Goal: Task Accomplishment & Management: Use online tool/utility

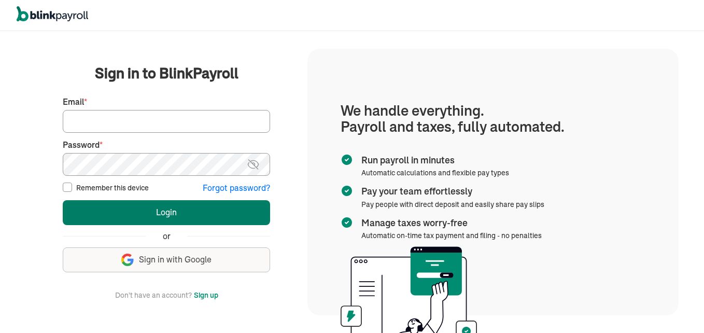
type input "sdcrossett@gmail.com"
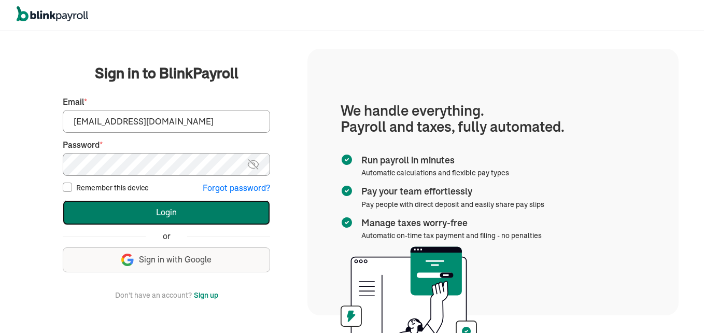
click at [199, 206] on button "Login" at bounding box center [166, 212] width 207 height 25
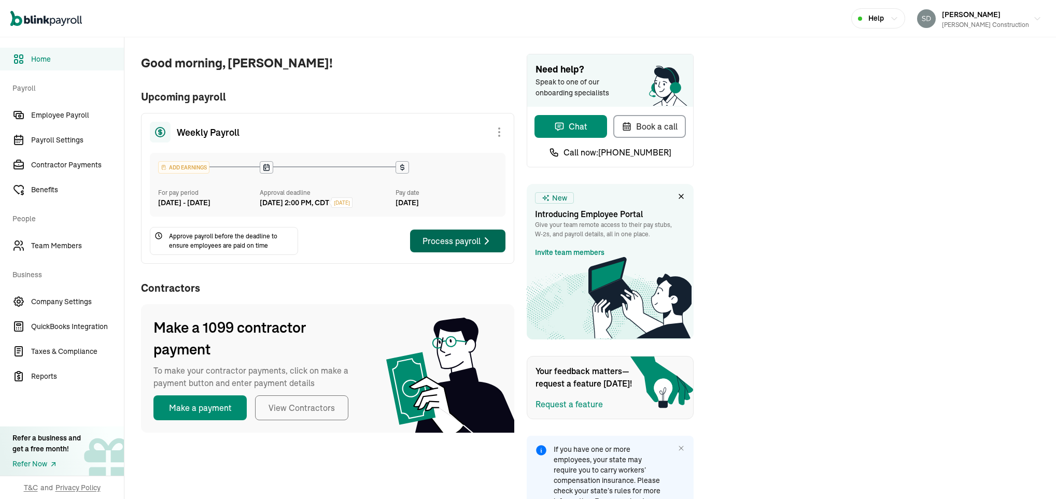
click at [450, 247] on div "Process payroll" at bounding box center [458, 241] width 71 height 12
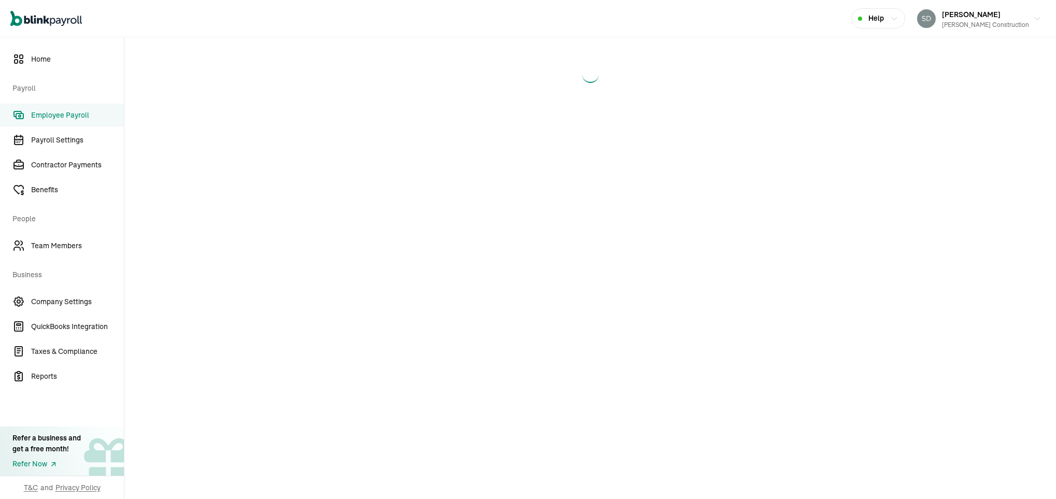
select select "direct_deposit"
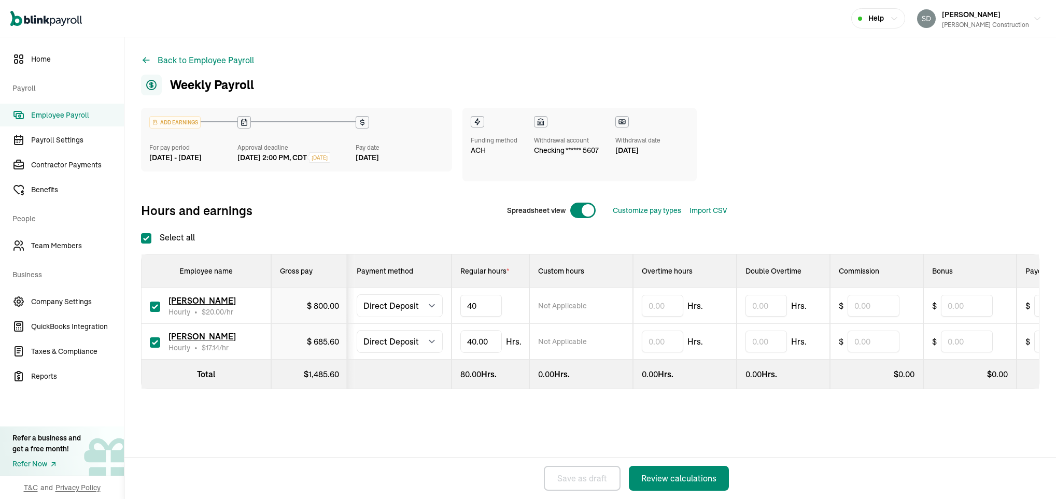
type input "4"
type input "7"
type input "4"
type input "14"
click at [532, 426] on div "ADD EARNINGS For pay period [DATE] - [DATE] Approval deadline [DATE] 2:00 PM, C…" at bounding box center [590, 269] width 898 height 323
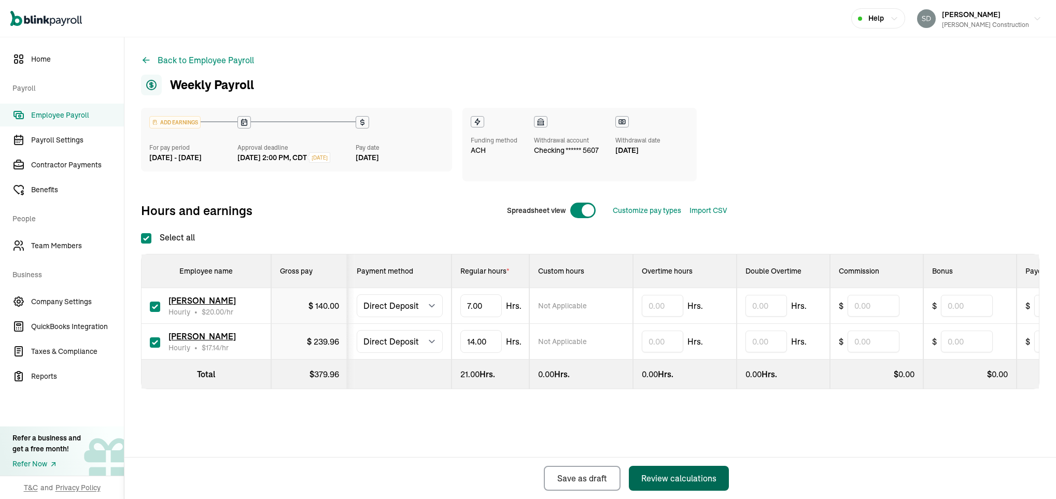
click at [669, 475] on div "Review calculations" at bounding box center [678, 478] width 75 height 12
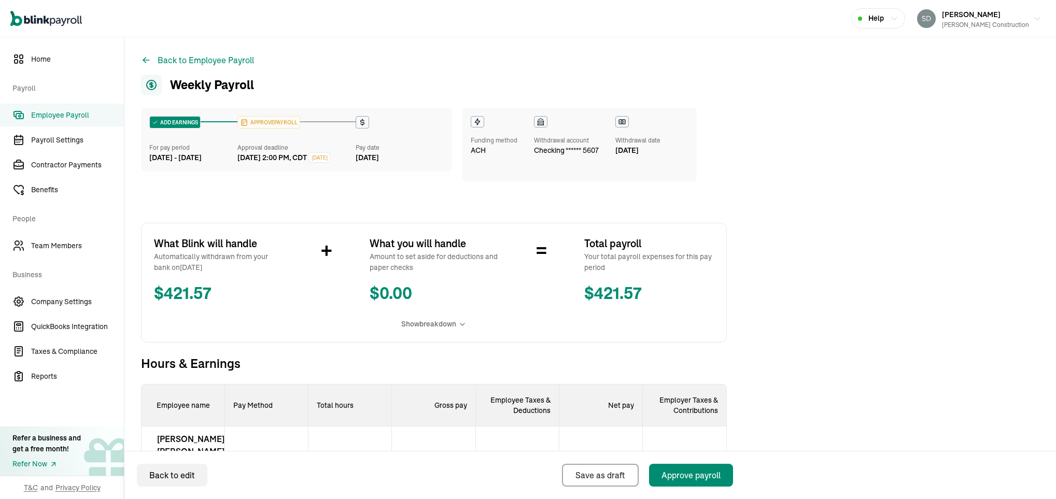
click at [370, 149] on div "Pay date" at bounding box center [400, 147] width 88 height 9
click at [699, 478] on div "Approve payroll" at bounding box center [691, 475] width 59 height 12
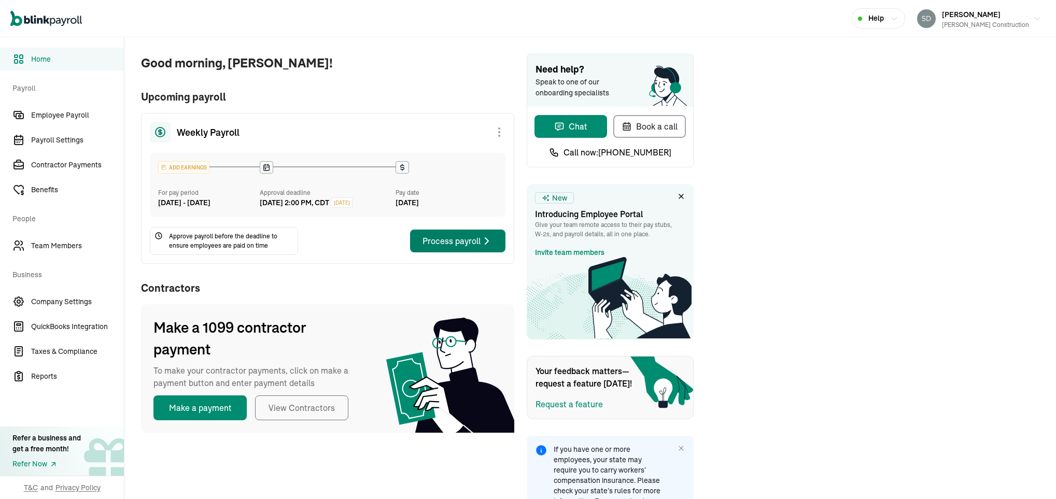
click at [450, 247] on div "Process payroll" at bounding box center [458, 241] width 71 height 12
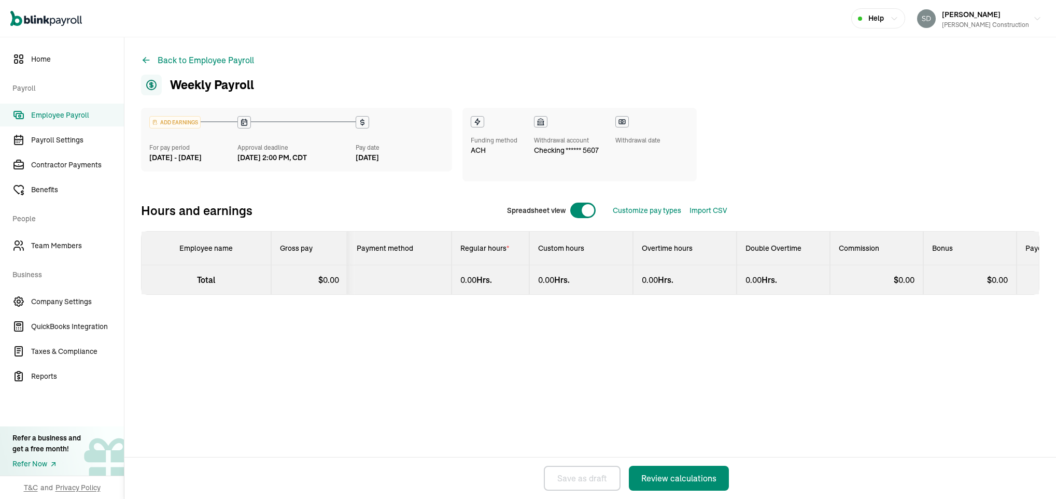
select select "direct_deposit"
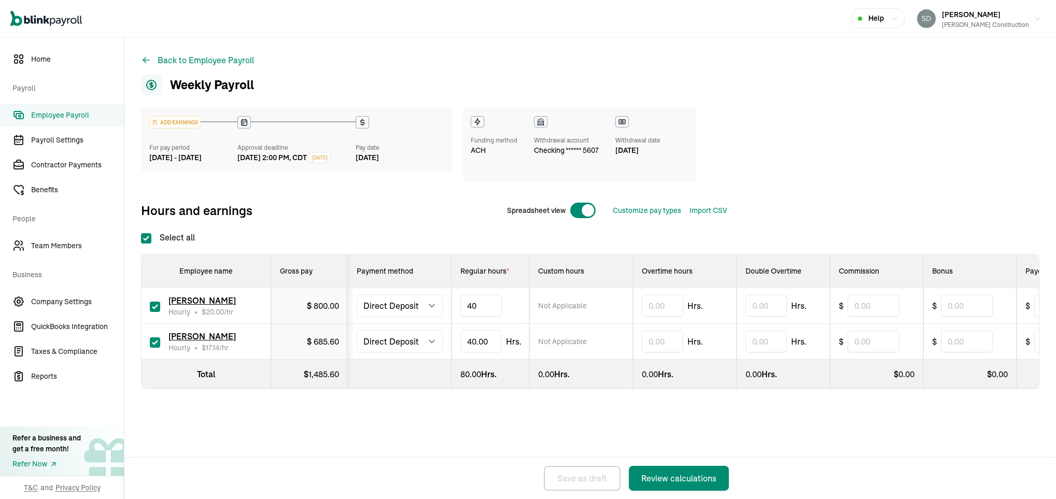
type input "4"
type input "7"
type input "4"
type input "14"
click at [532, 426] on div "ADD EARNINGS For pay period [DATE] - [DATE] Approval deadline [DATE] 2:00 PM, C…" at bounding box center [590, 269] width 898 height 323
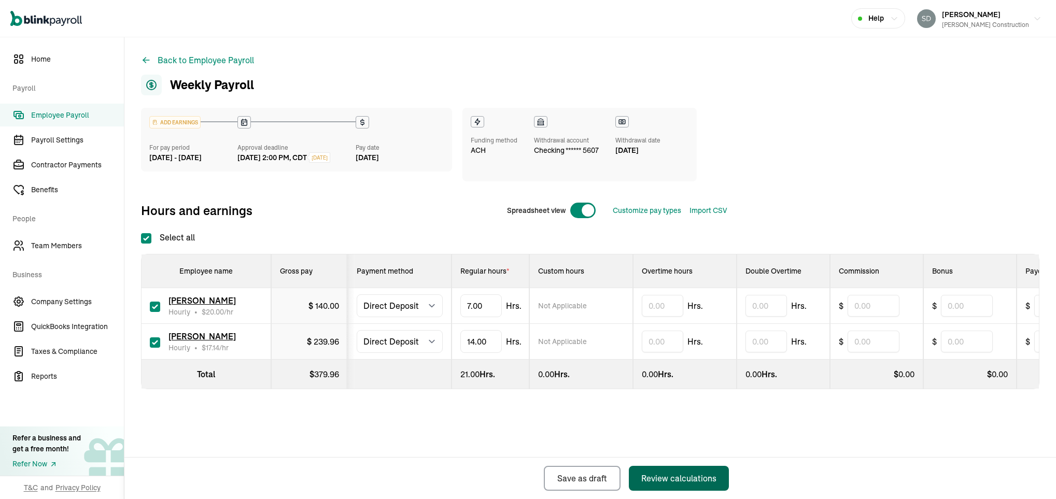
click at [669, 475] on div "Review calculations" at bounding box center [678, 478] width 75 height 12
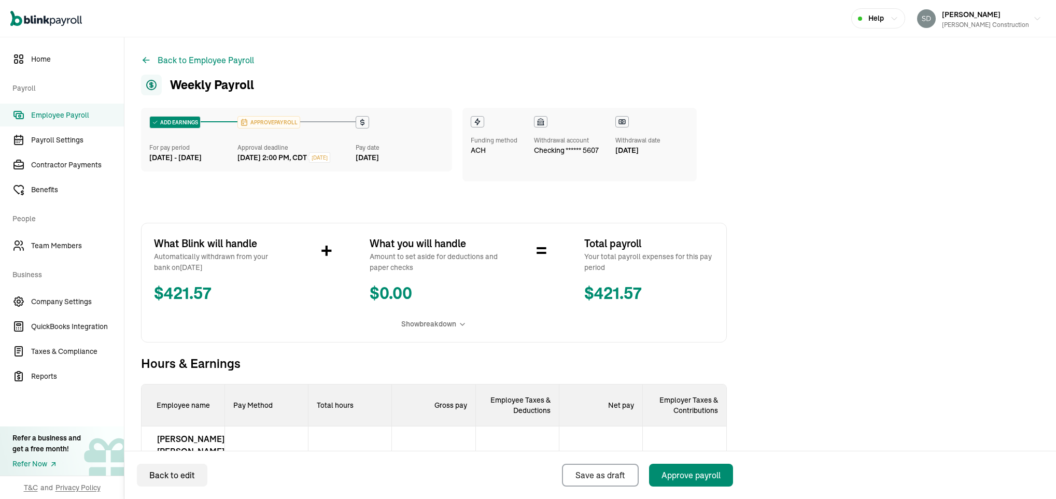
click at [370, 149] on div "Pay date" at bounding box center [400, 147] width 88 height 9
click at [699, 478] on div "Approve payroll" at bounding box center [691, 475] width 59 height 12
